Goal: Task Accomplishment & Management: Complete application form

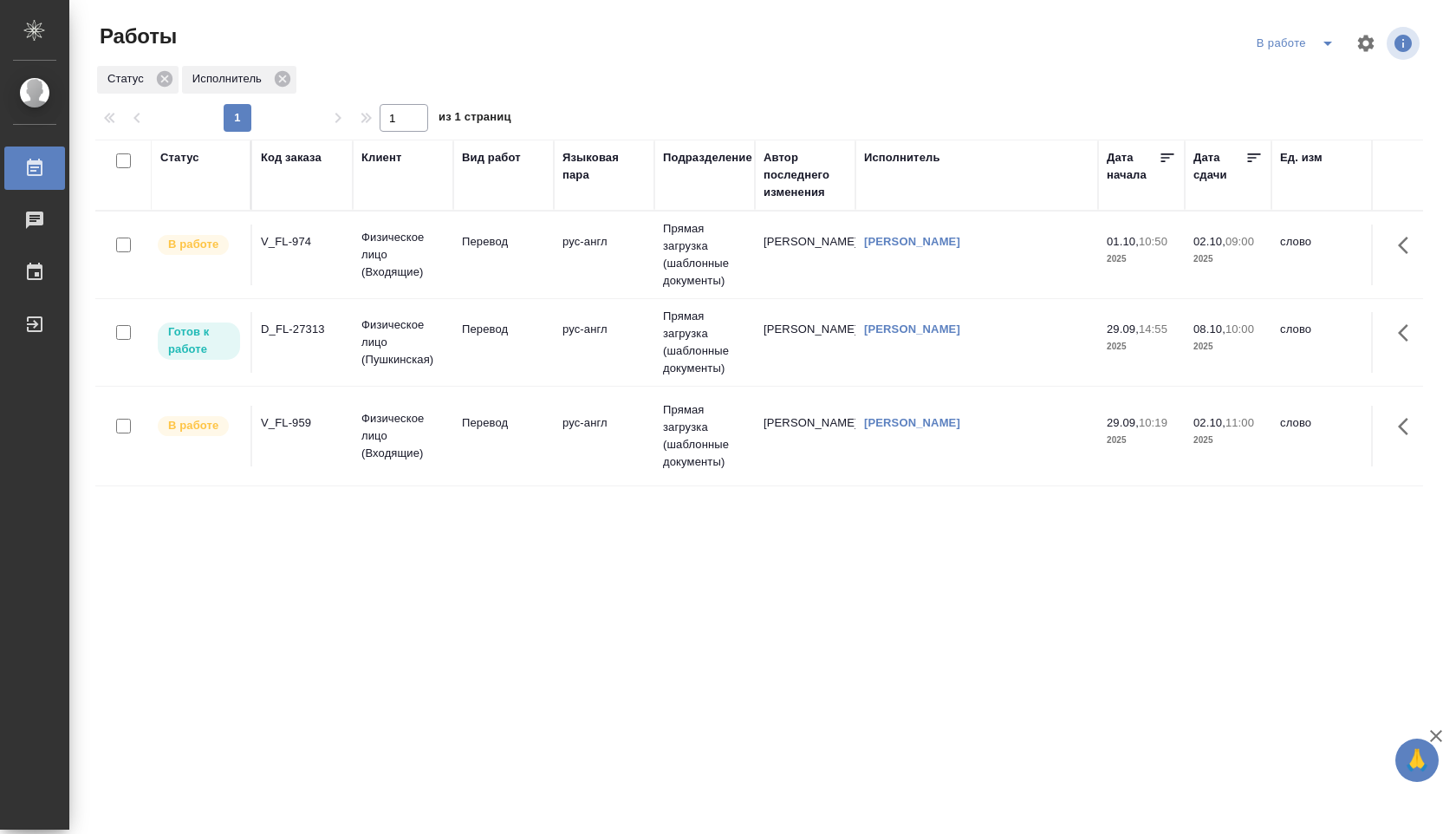
click at [1078, 265] on td "[PERSON_NAME]" at bounding box center [976, 255] width 243 height 61
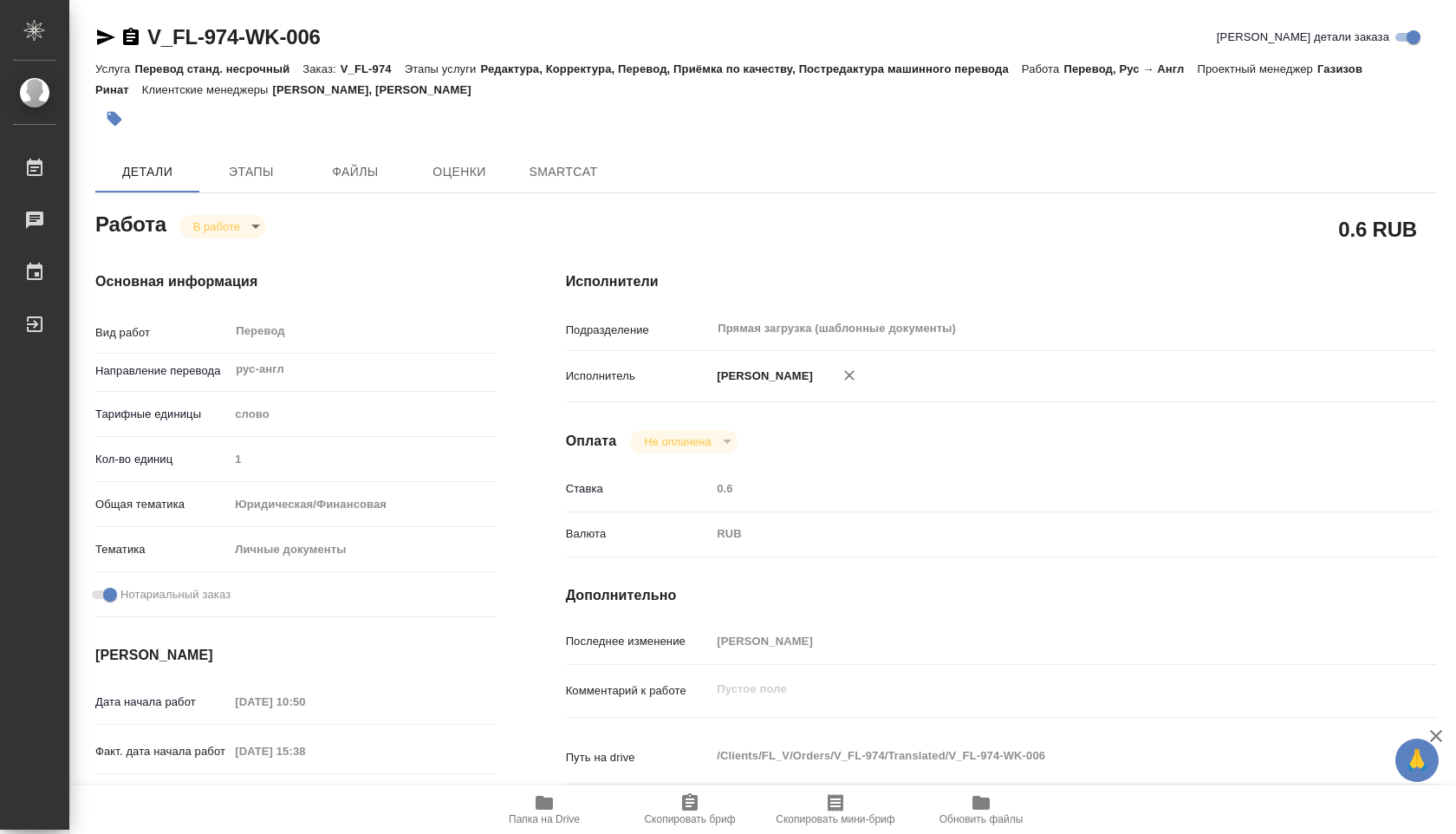
type textarea "x"
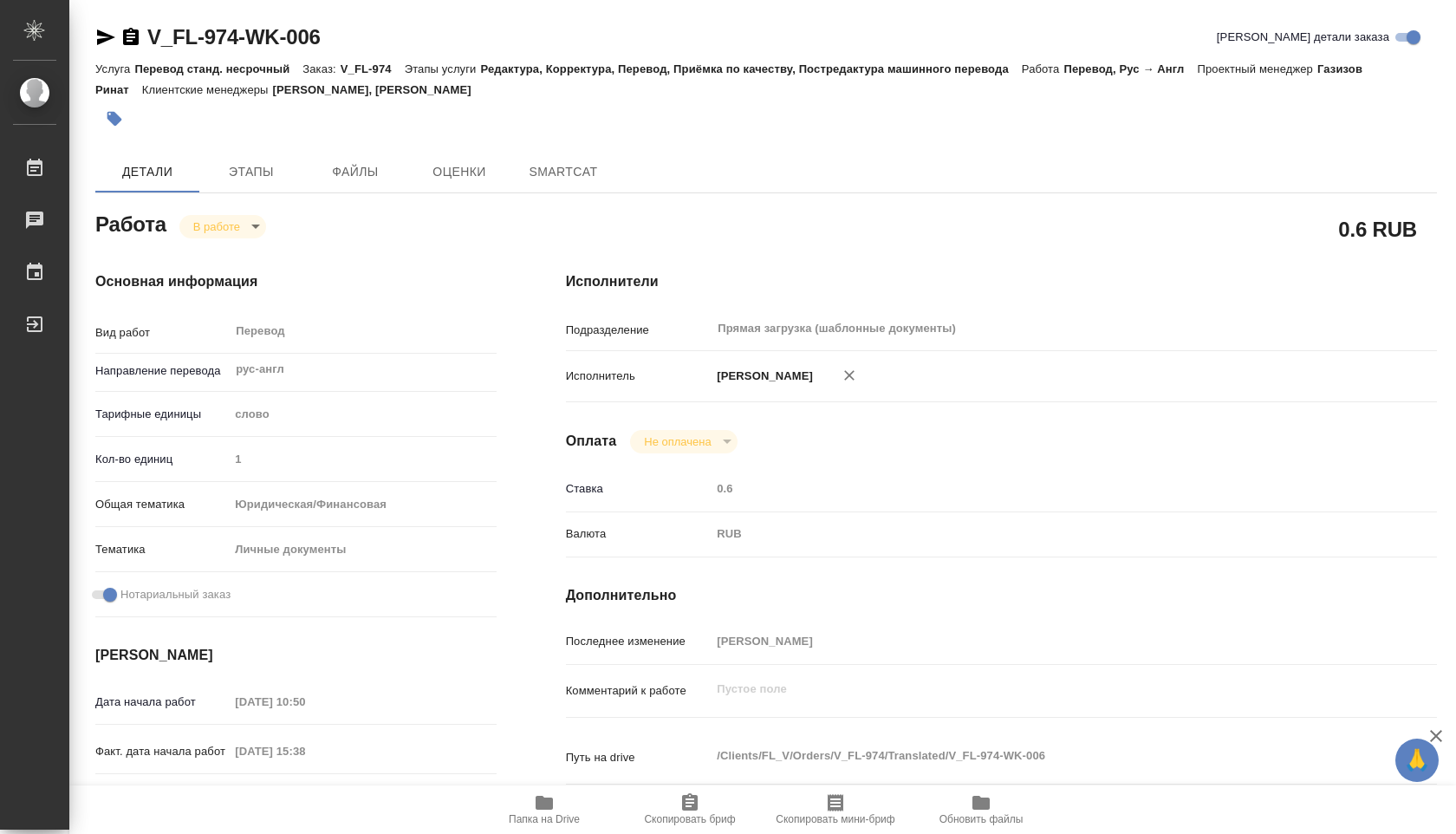
type textarea "x"
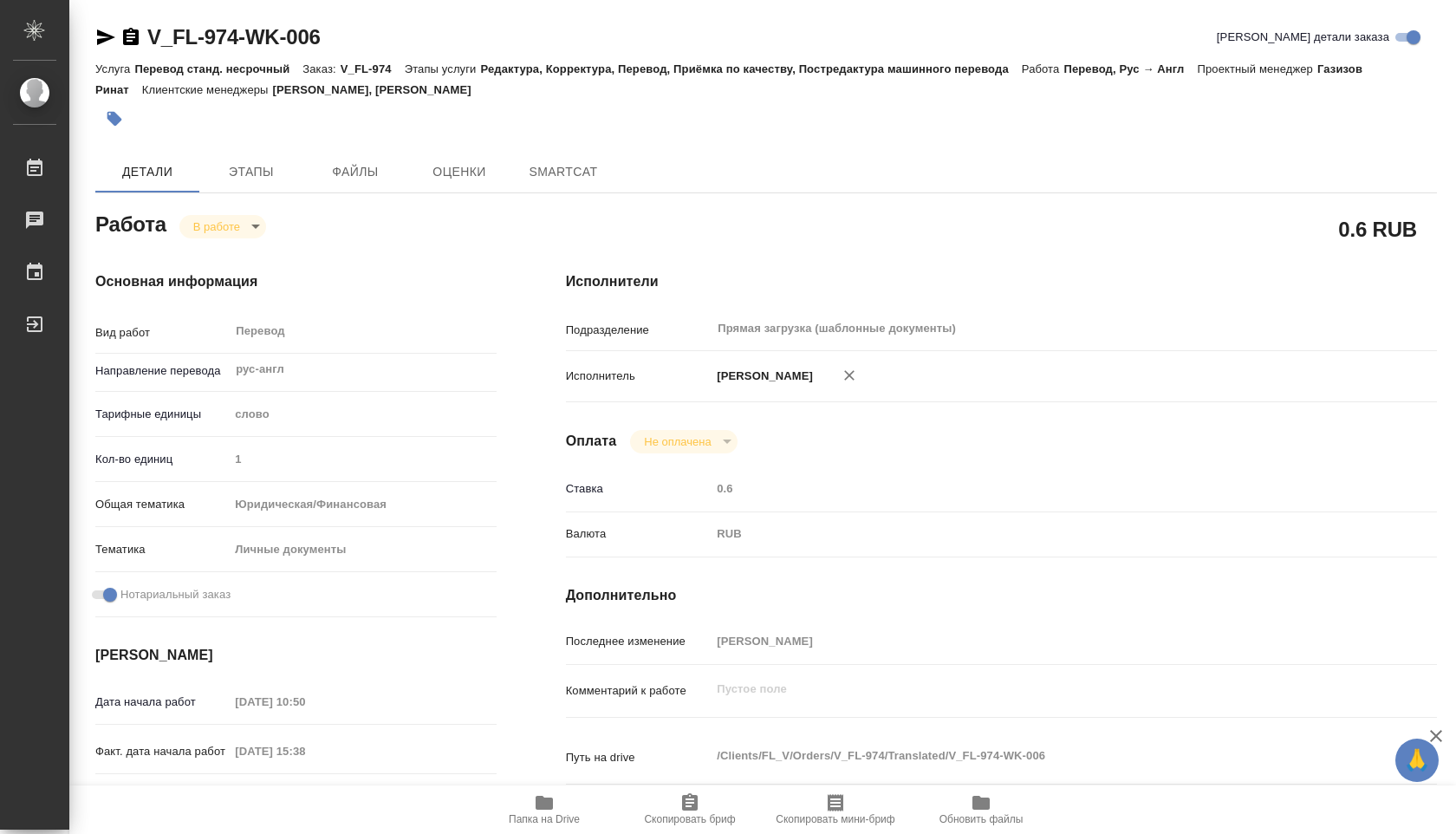
type textarea "x"
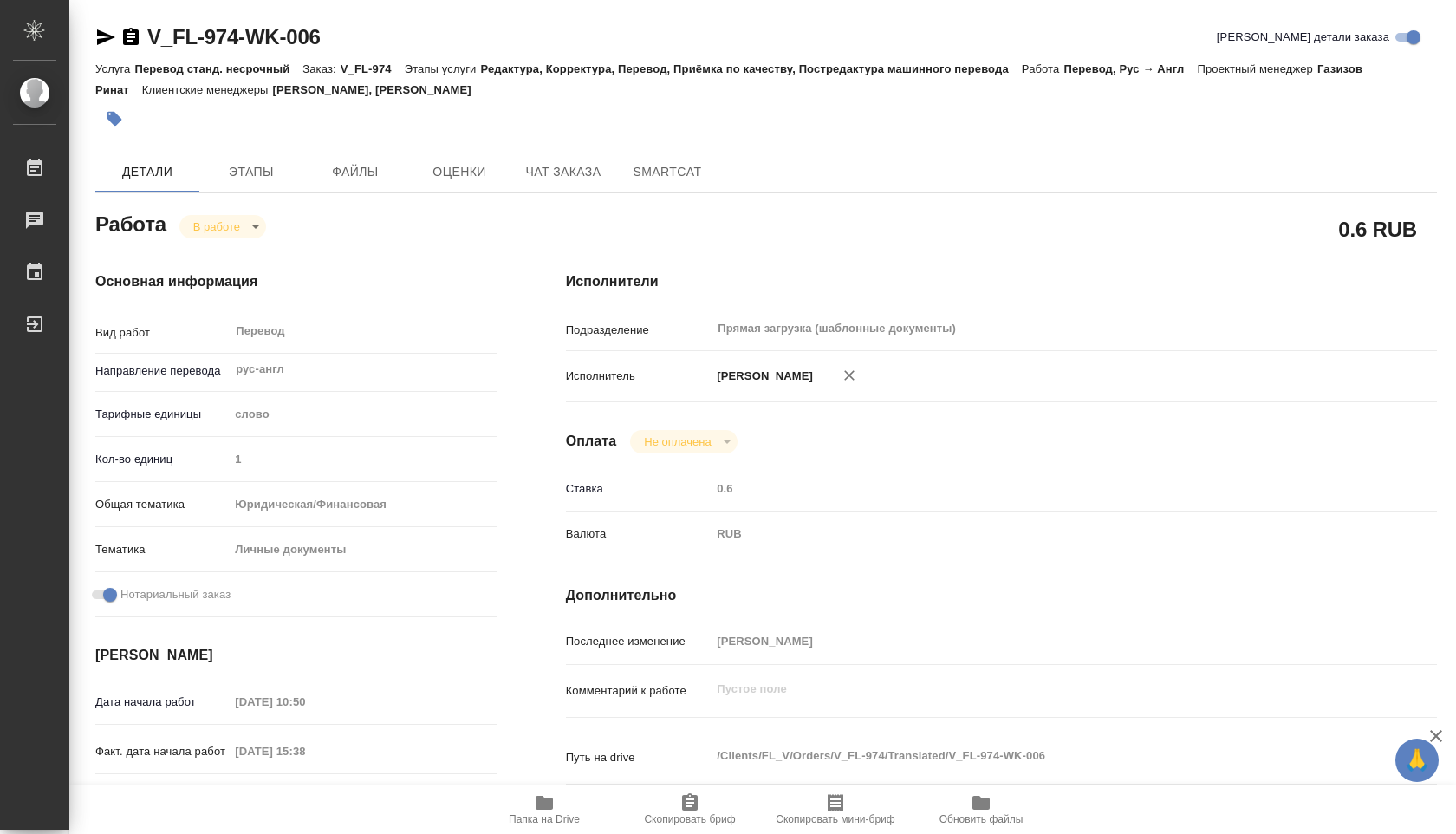
type textarea "x"
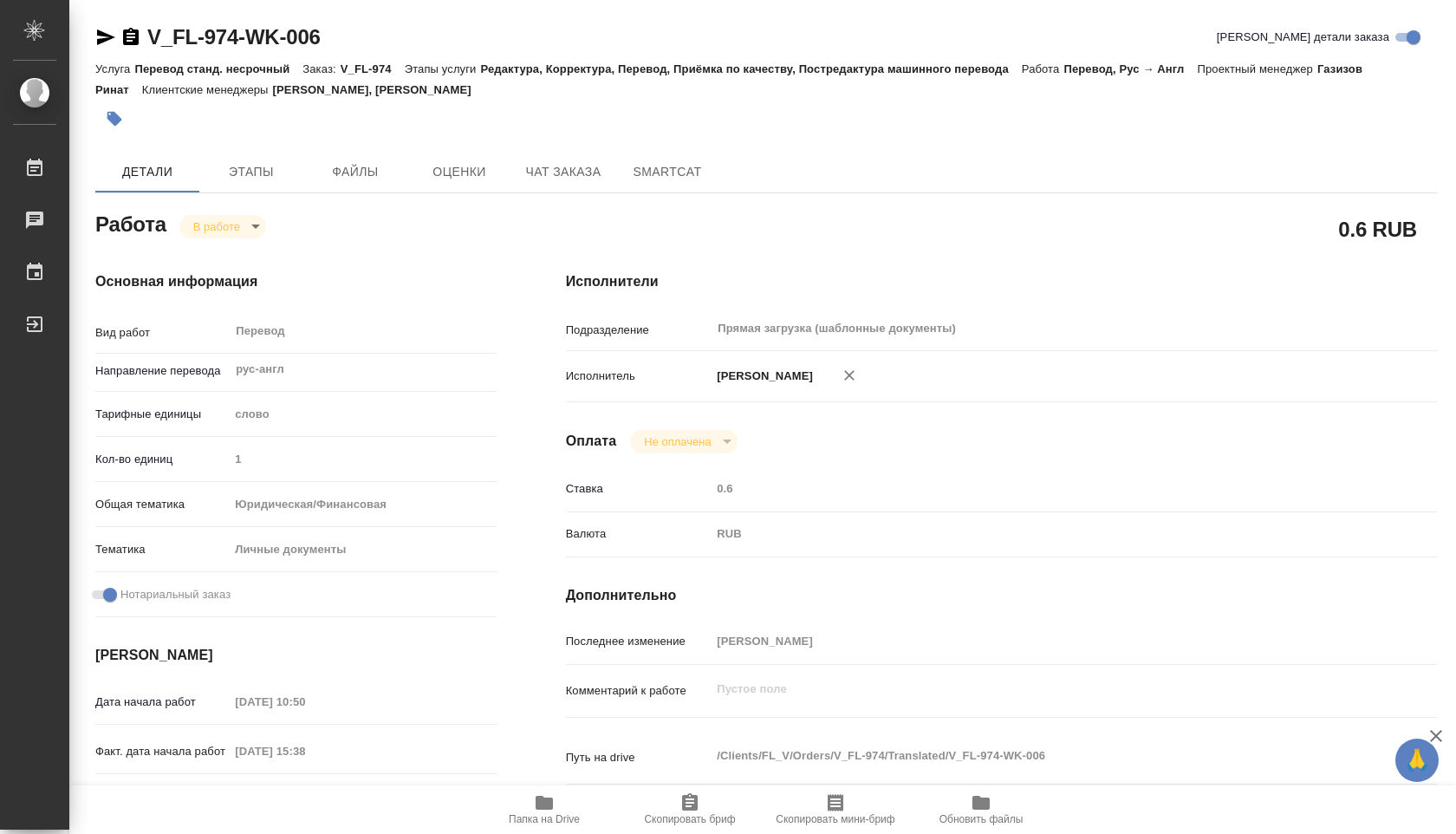
type textarea "x"
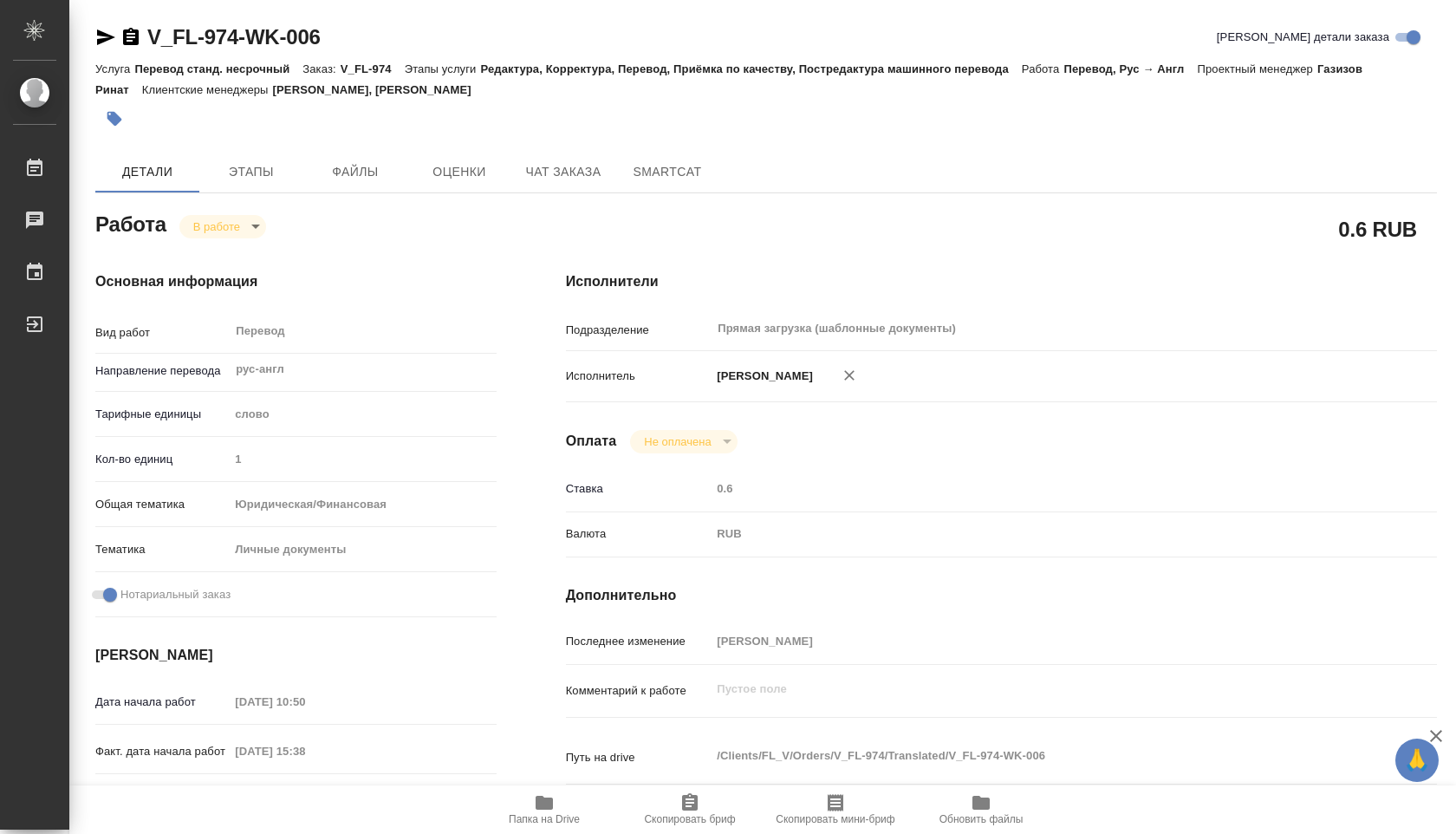
click at [548, 812] on icon "button" at bounding box center [543, 803] width 21 height 21
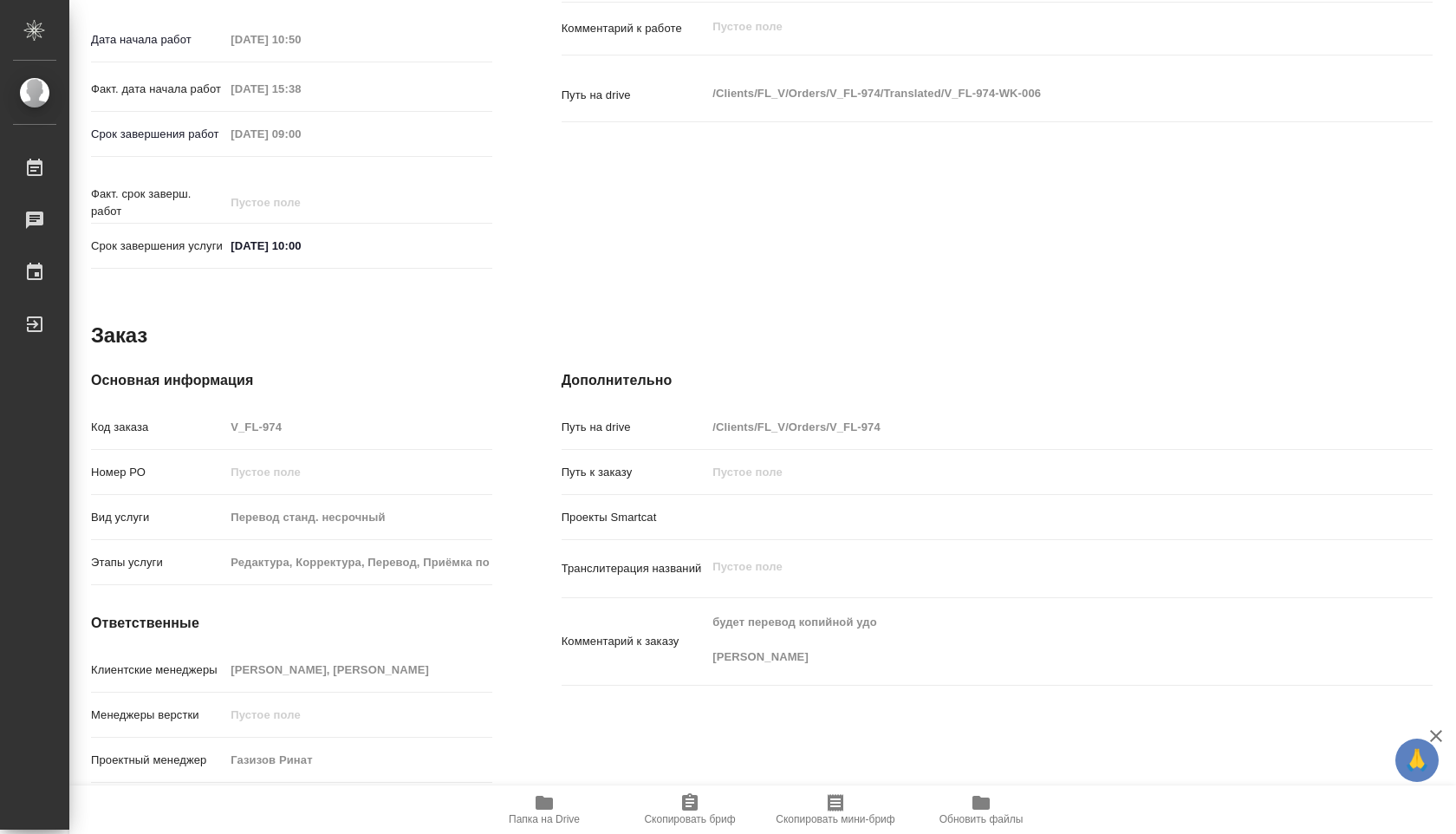
scroll to position [0, 4]
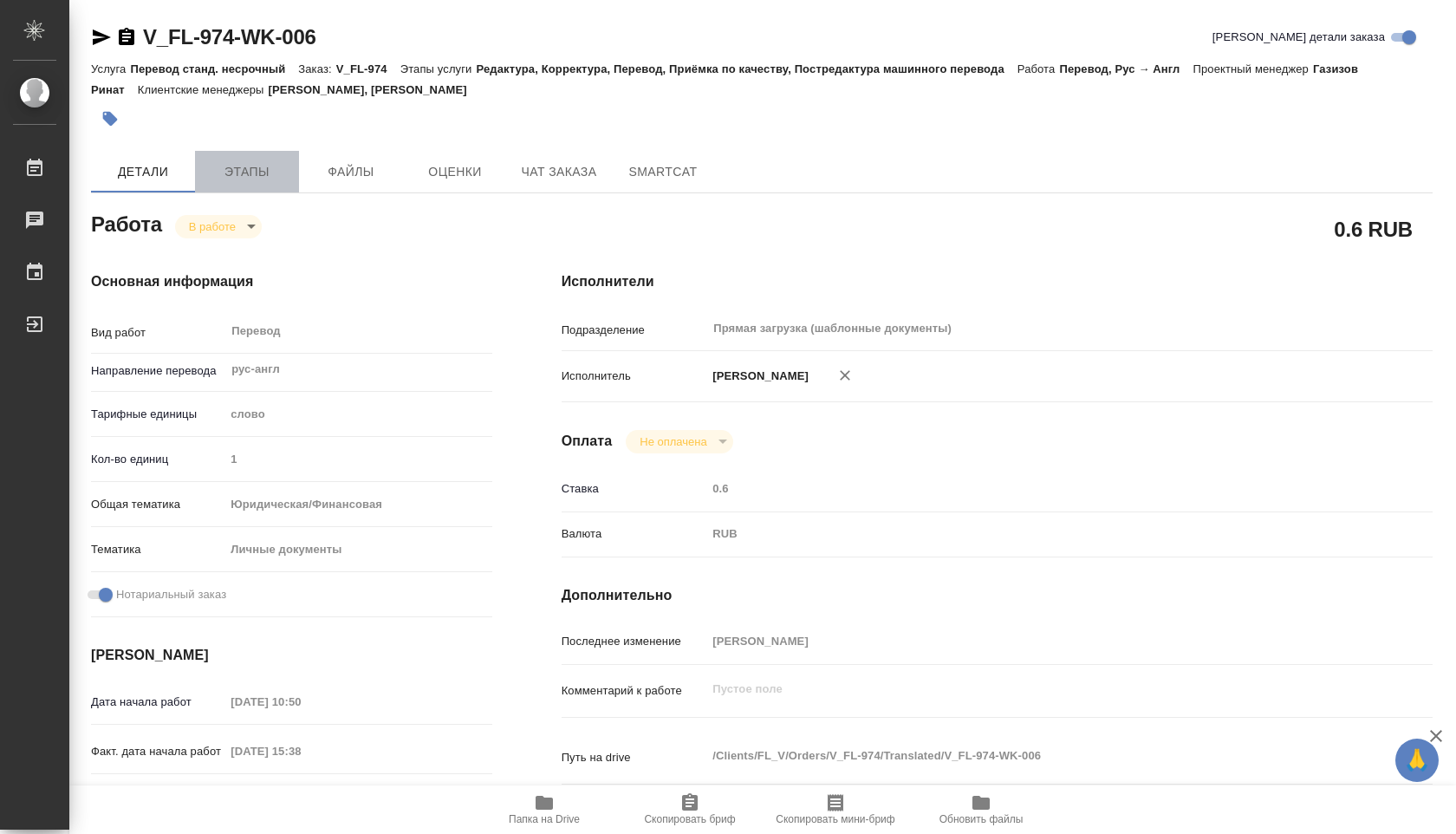
click at [262, 169] on span "Этапы" at bounding box center [247, 172] width 84 height 22
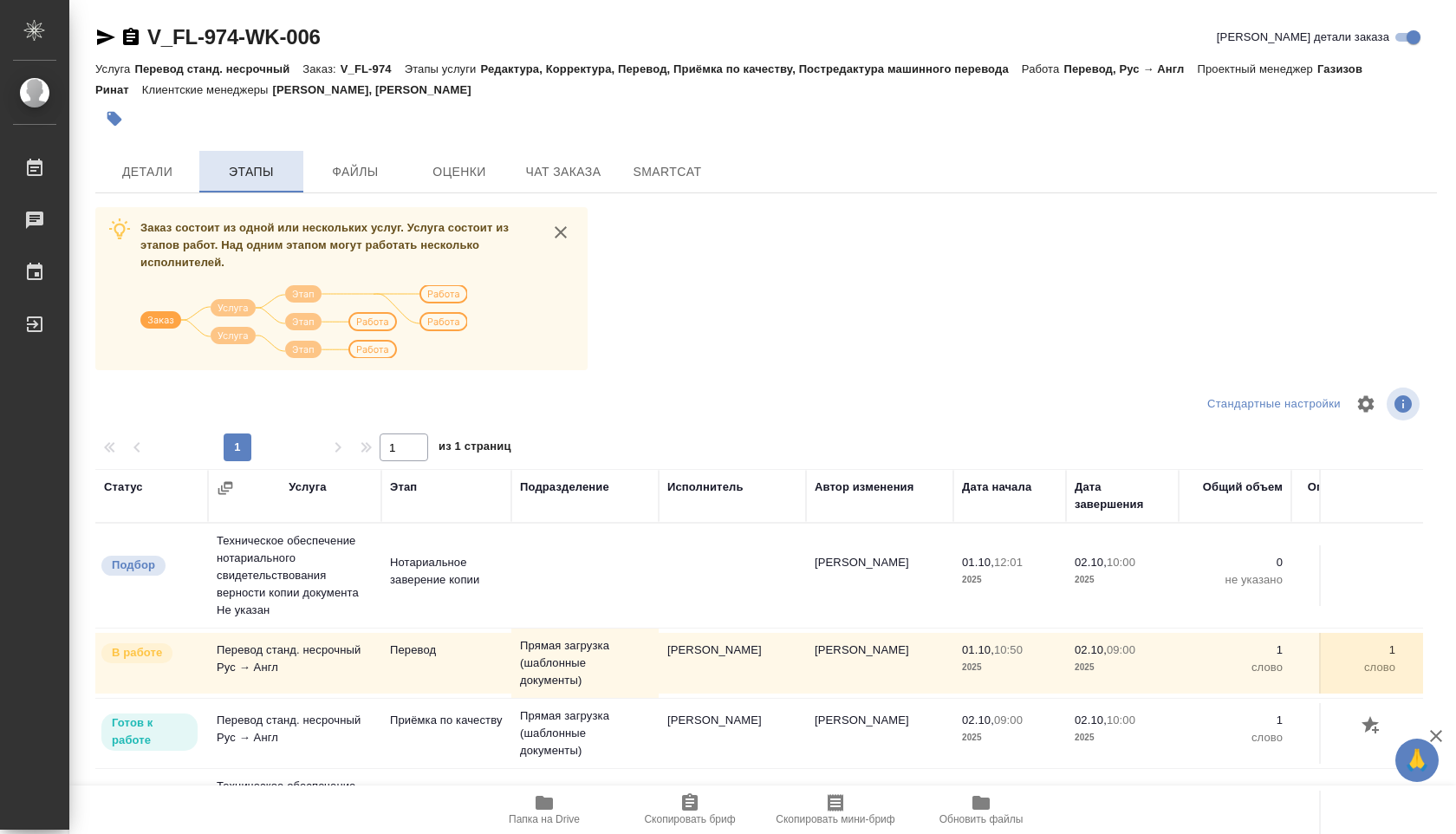
scroll to position [14, 0]
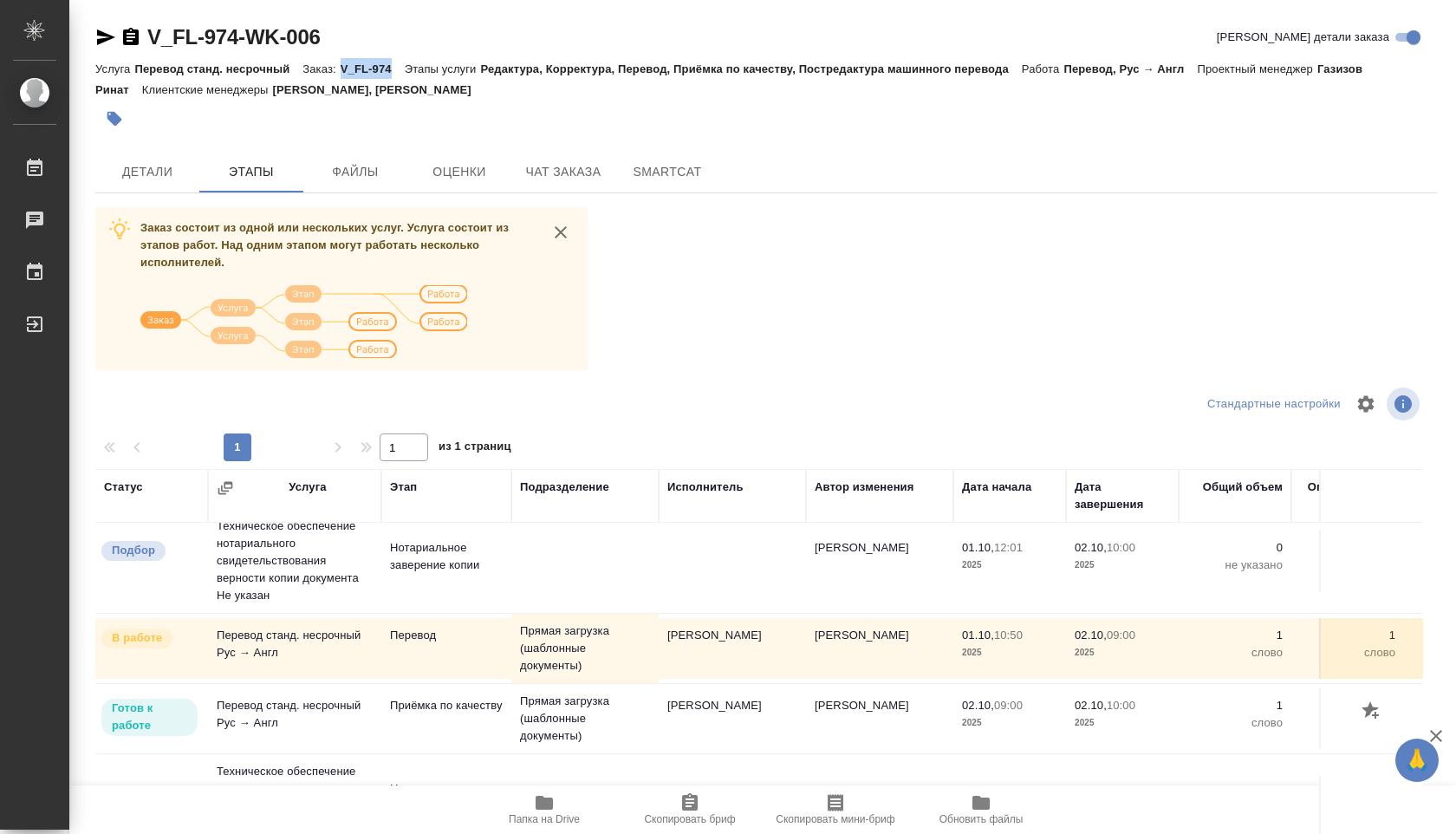
drag, startPoint x: 346, startPoint y: 69, endPoint x: 393, endPoint y: 71, distance: 47.0
click at [393, 71] on p "V_FL-974" at bounding box center [372, 68] width 64 height 13
copy p "V_FL-974"
click at [558, 803] on span "Папка на Drive" at bounding box center [544, 809] width 125 height 33
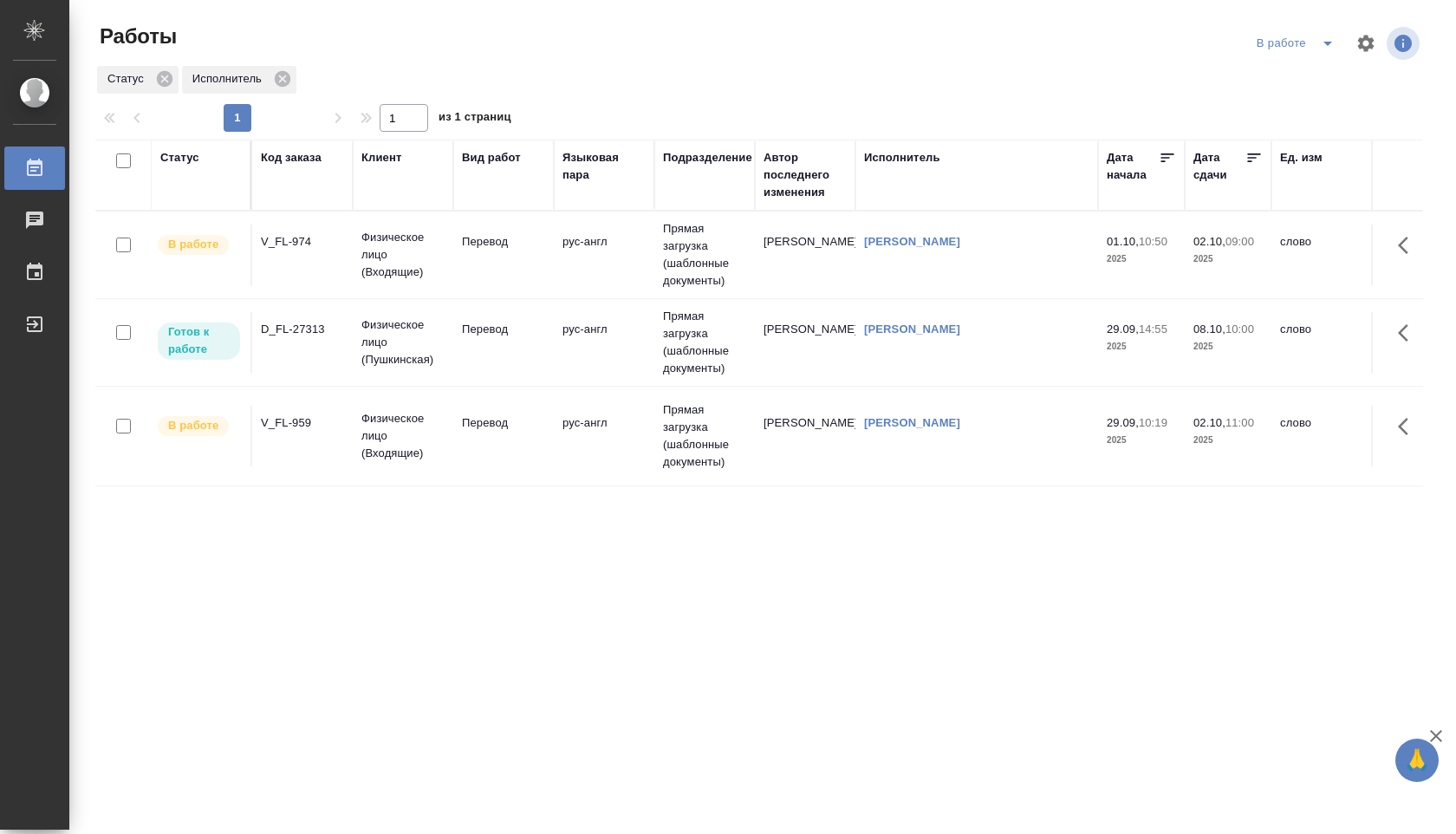
click at [562, 427] on td "рус-англ" at bounding box center [604, 437] width 101 height 61
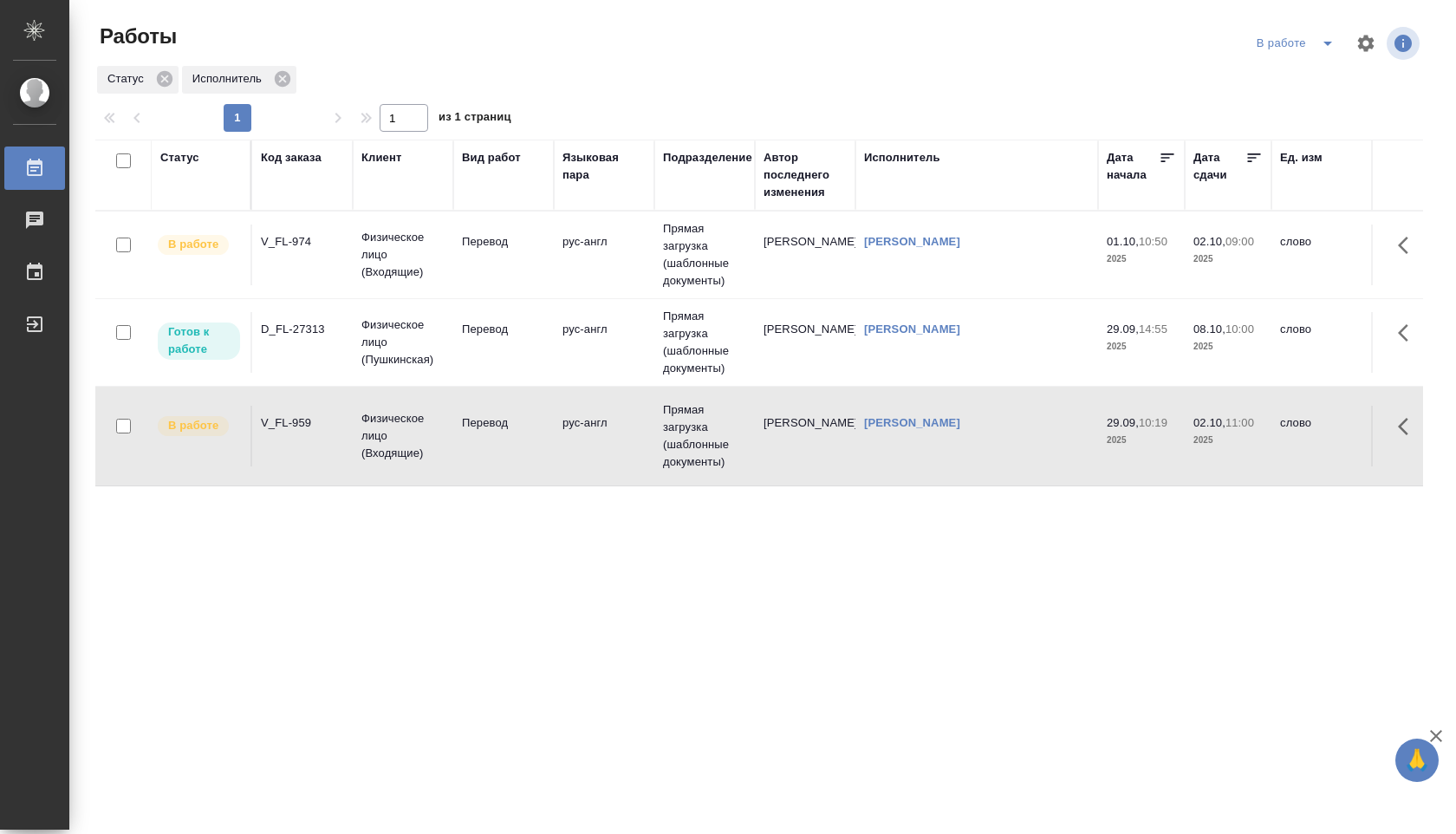
click at [562, 427] on td "рус-англ" at bounding box center [604, 437] width 101 height 61
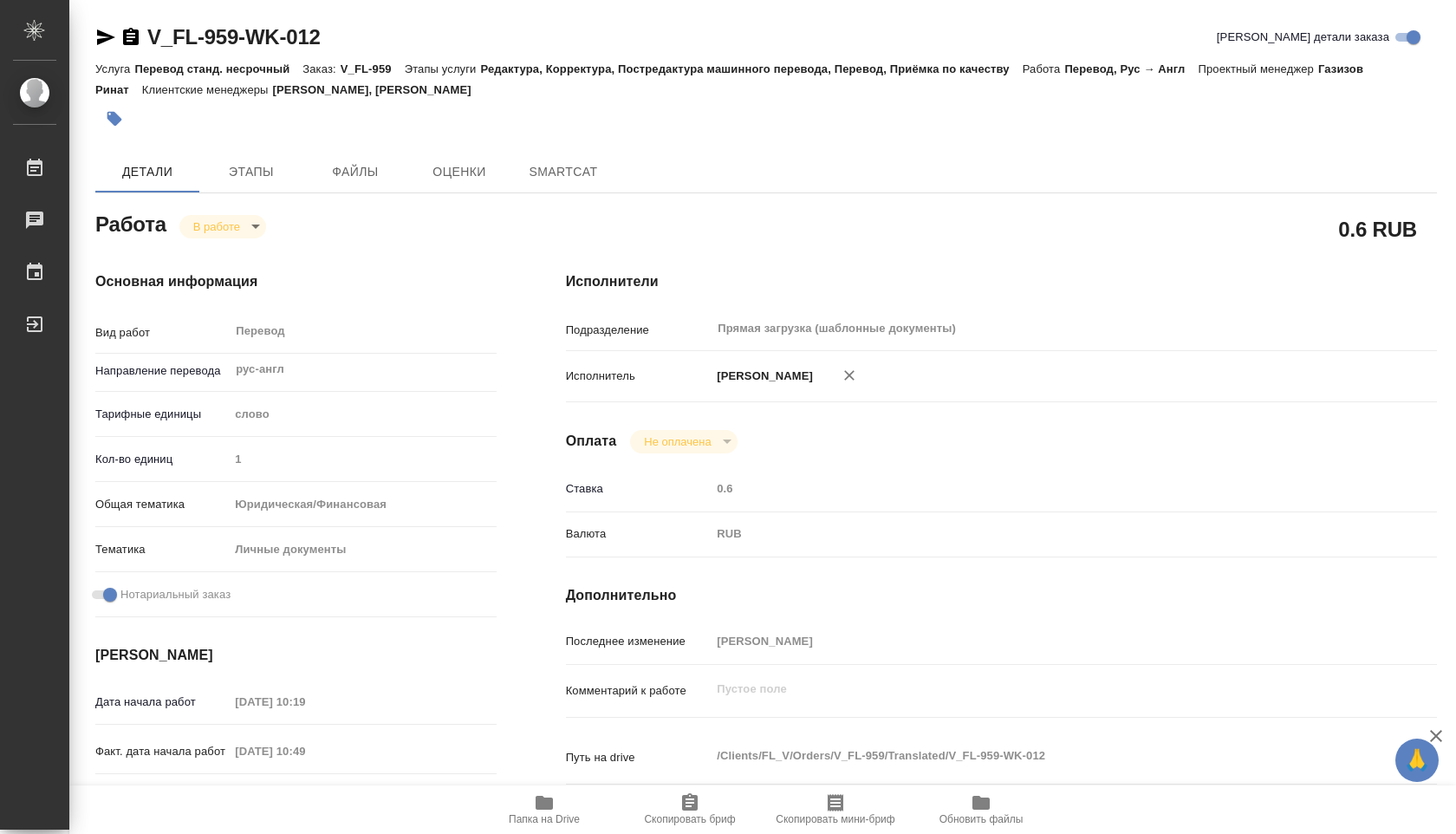
type textarea "x"
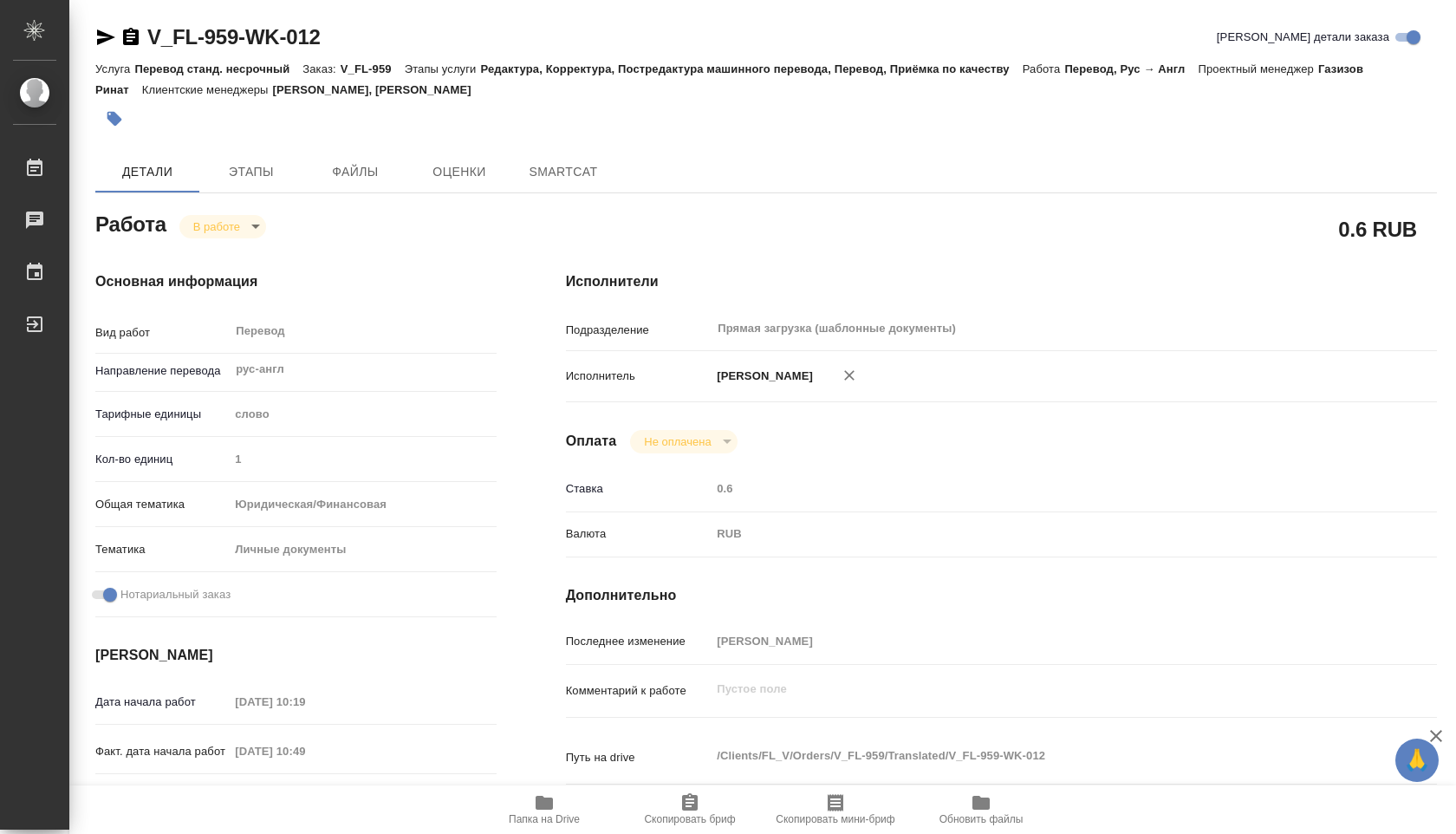
type textarea "x"
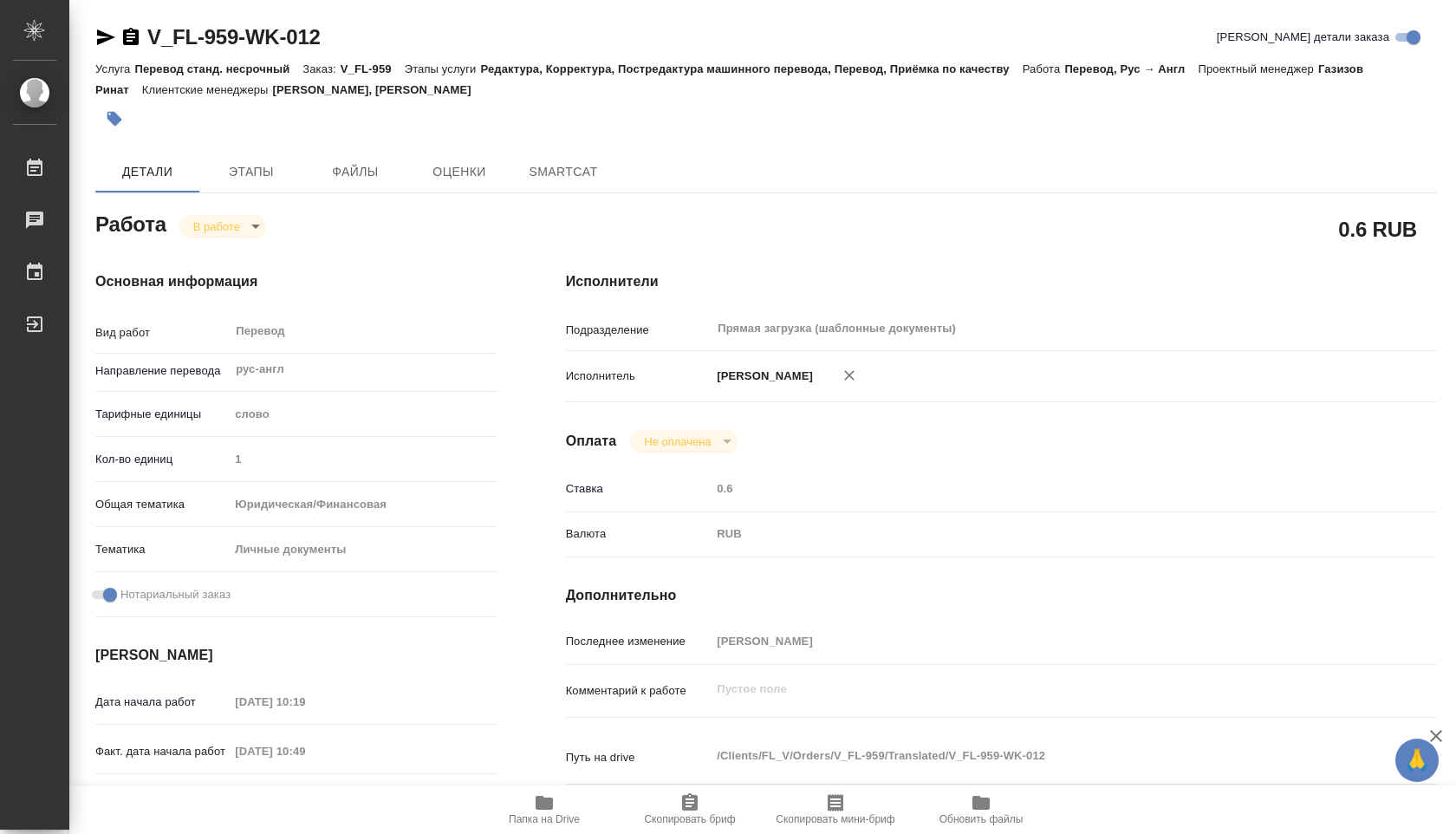
type textarea "x"
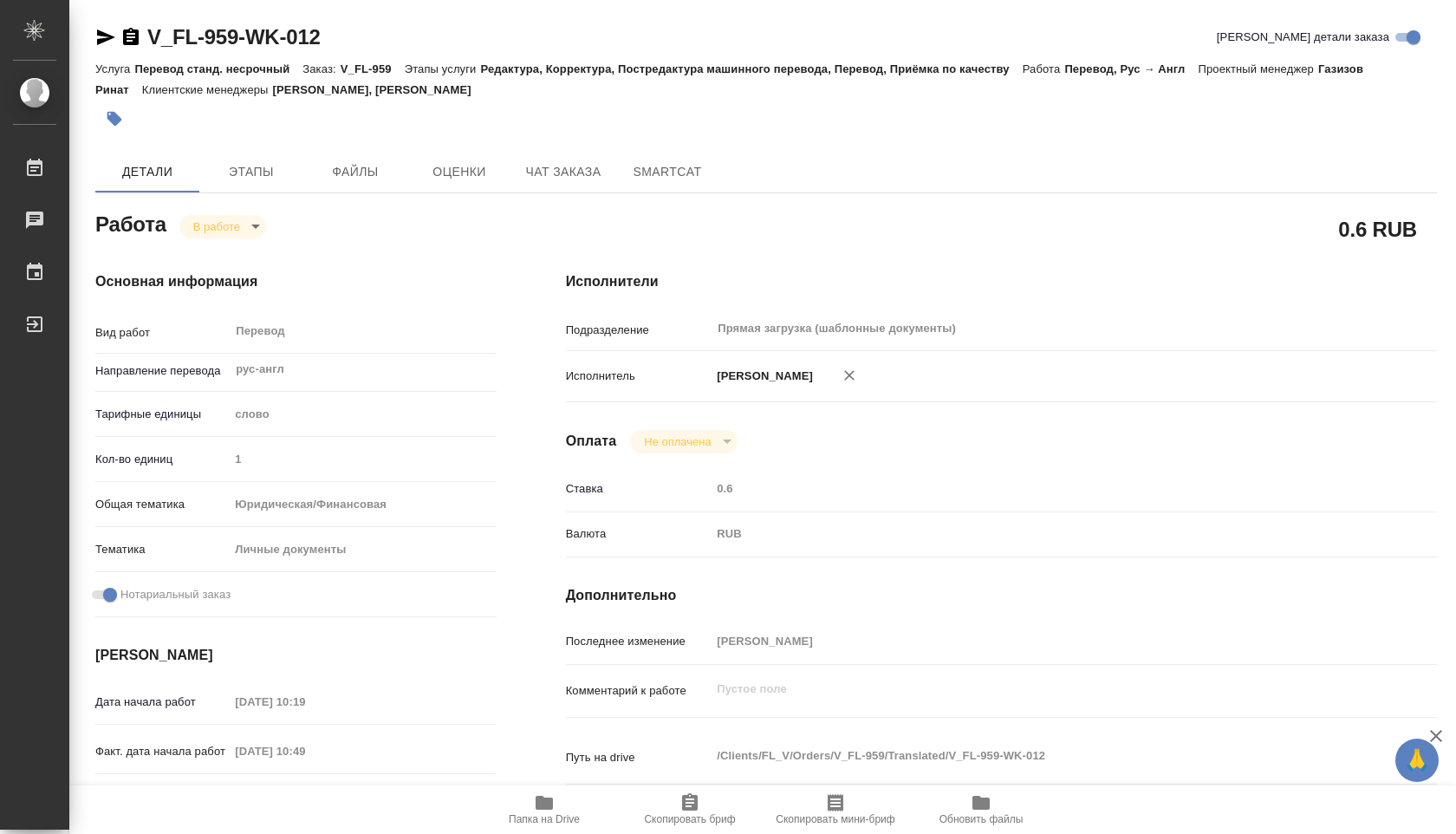
type textarea "x"
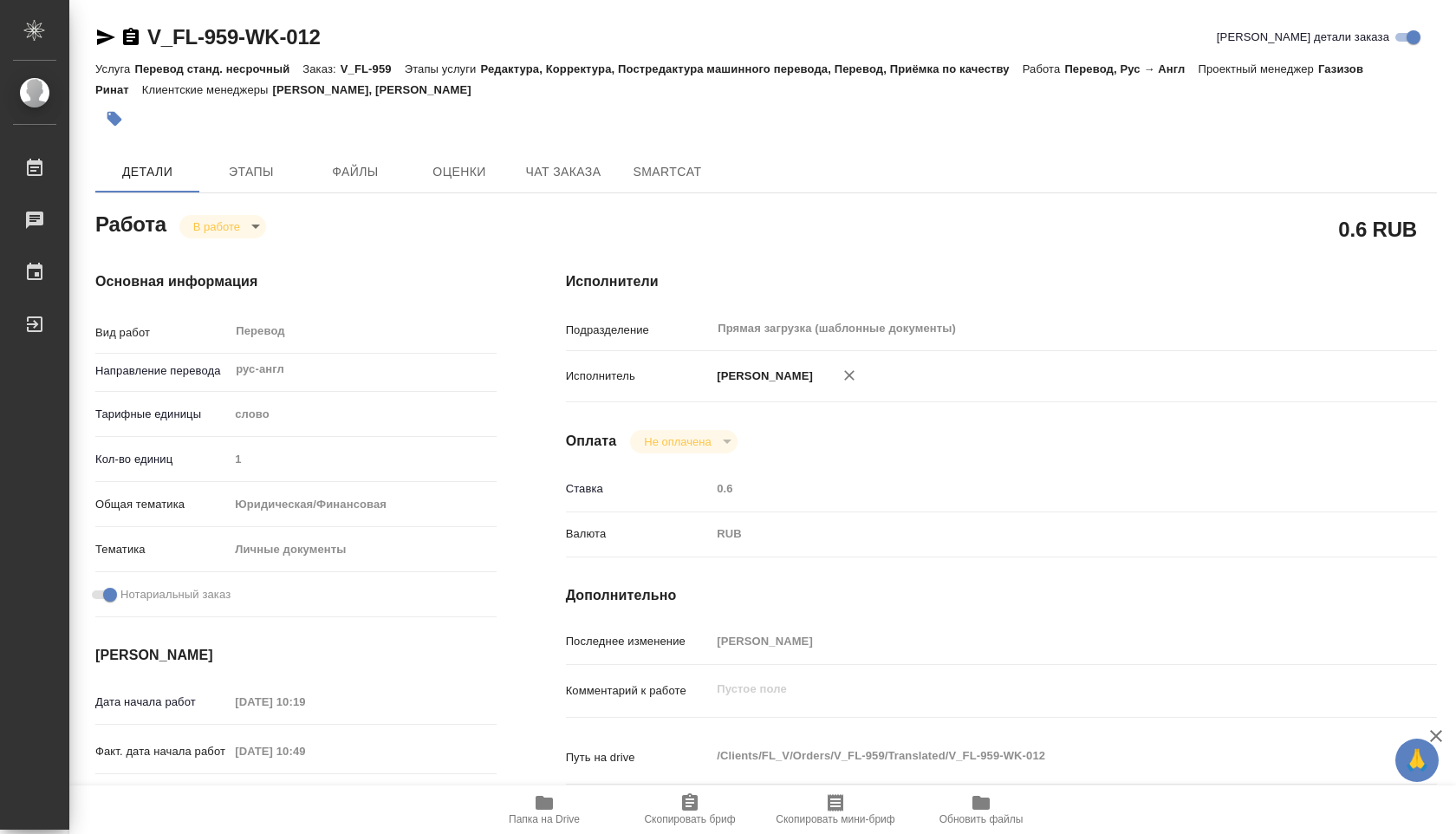
click at [549, 814] on span "Папка на Drive" at bounding box center [543, 820] width 71 height 13
type textarea "x"
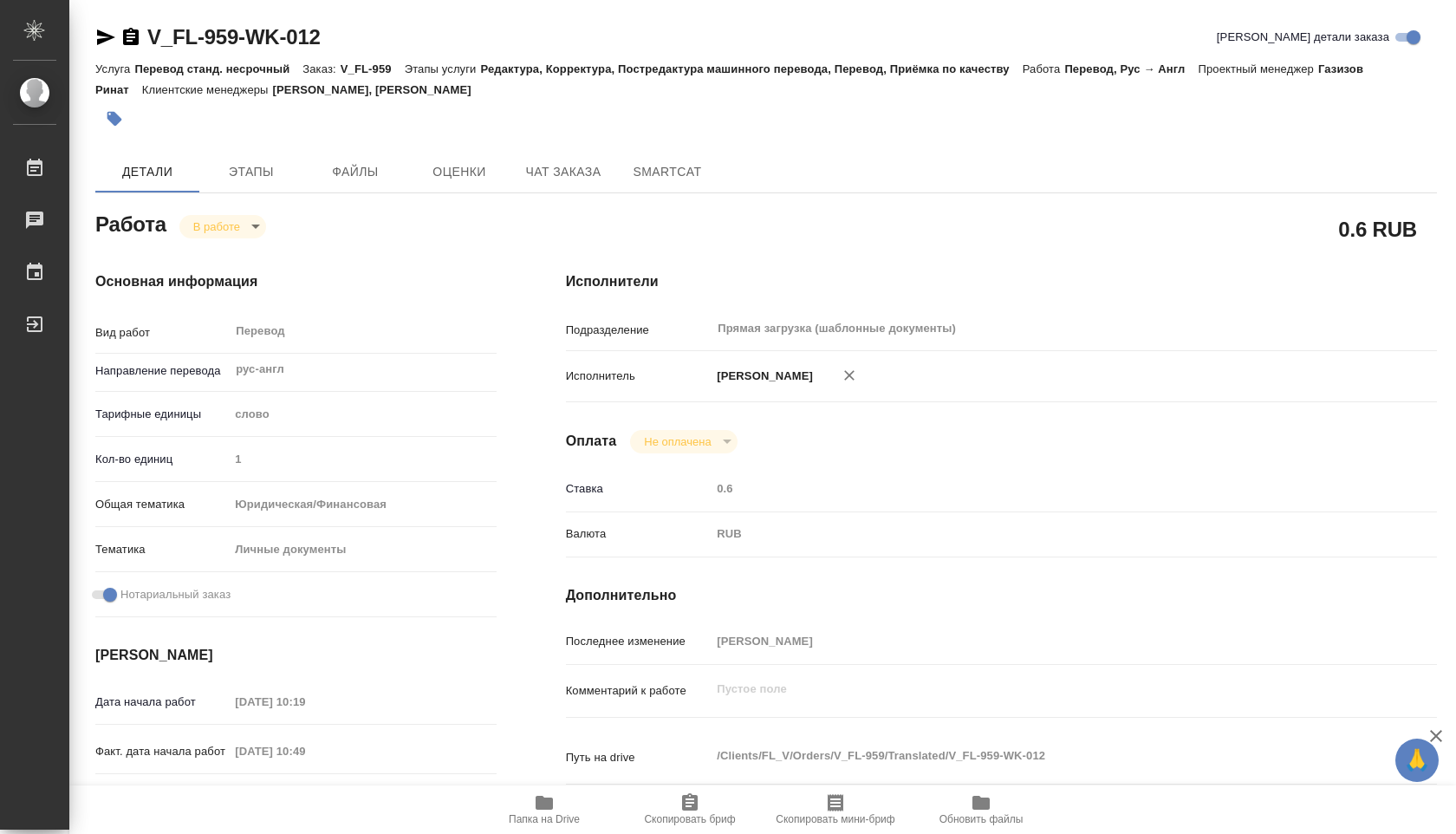
type textarea "x"
